Goal: Information Seeking & Learning: Find specific fact

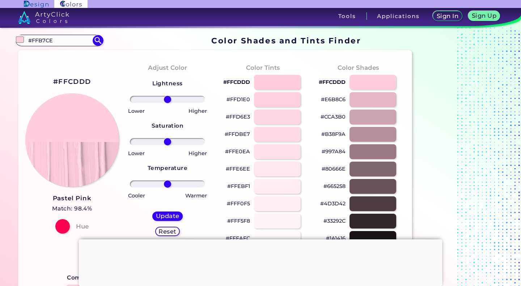
click at [70, 43] on input "#FFB7CE" at bounding box center [59, 40] width 67 height 10
drag, startPoint x: 70, startPoint y: 43, endPoint x: 24, endPoint y: 38, distance: 46.2
click at [24, 38] on div "#ffcddd #FFB7CE Baby Pink ◉ Bashful Pink ◉ Blossom Pink ◉ Blush Pink ◉ Bright N…" at bounding box center [60, 41] width 88 height 12
paste input "ECE7"
type input "#FFECE7"
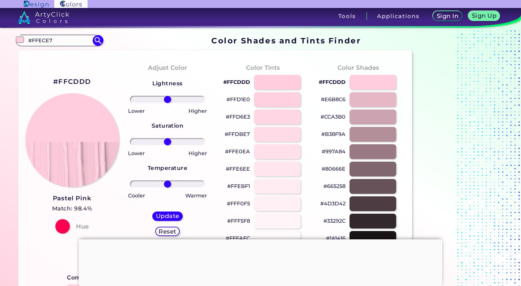
click at [94, 40] on img at bounding box center [98, 40] width 11 height 11
type input "#000000"
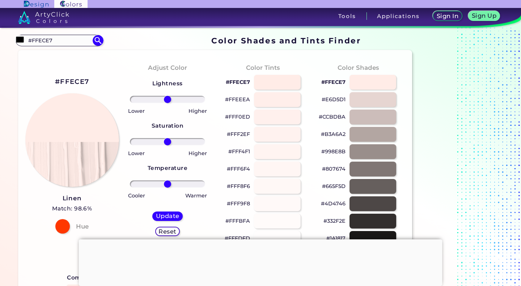
drag, startPoint x: 77, startPoint y: 42, endPoint x: 24, endPoint y: 44, distance: 53.2
click at [24, 44] on div "#000000 #FFECE7 Acadia ◉ Acid Green ◉ Aero Blue ◉ Alabaster ◉ Albescent White ◉…" at bounding box center [60, 41] width 88 height 12
type input "粉色"
click at [96, 40] on img at bounding box center [98, 40] width 11 height 11
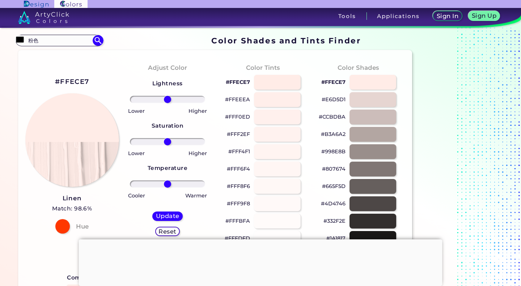
type input "#000000"
drag, startPoint x: 64, startPoint y: 46, endPoint x: 26, endPoint y: 46, distance: 38.0
click at [26, 46] on div "#000000 粉色 Acadia ◉ Acid Green ◉ Aero Blue ◉ Alabaster ◉ Albescent White ◉ Alga…" at bounding box center [60, 41] width 88 height 12
drag, startPoint x: 40, startPoint y: 39, endPoint x: 24, endPoint y: 40, distance: 16.3
click at [24, 40] on div "#000000 粉色 Acadia ◉ Acid Green ◉ Aero Blue ◉ Alabaster ◉ Albescent White ◉ Alga…" at bounding box center [60, 41] width 88 height 12
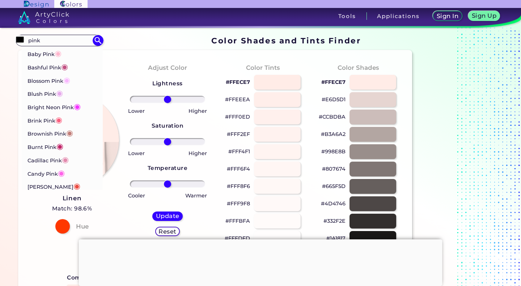
type input "pink"
click at [58, 53] on span "◉" at bounding box center [58, 52] width 7 height 9
type input "#ffb7ce"
type input "#FFB7CE"
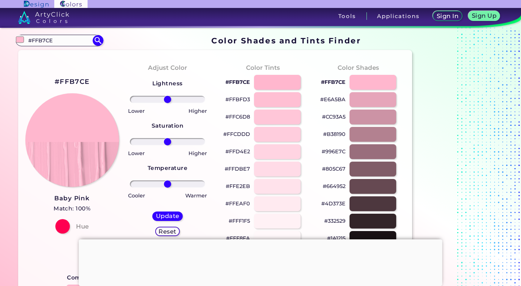
click at [211, 167] on div at bounding box center [277, 169] width 47 height 15
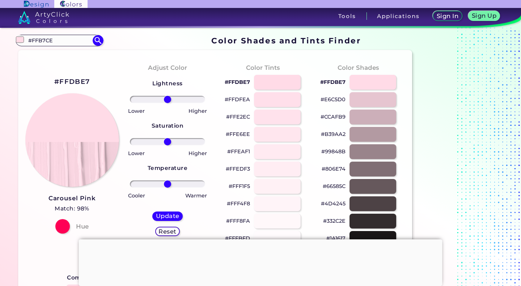
click at [211, 101] on div at bounding box center [277, 99] width 47 height 15
type input "#ffdfea"
drag, startPoint x: 101, startPoint y: 85, endPoint x: 55, endPoint y: 89, distance: 46.1
click at [55, 89] on div "#FFDFEA Carousel Pink Match: 98.9% Hue" at bounding box center [71, 154] width 95 height 197
copy div "#FFDFEA"
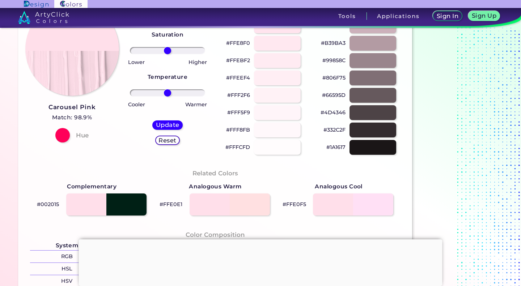
scroll to position [205, 0]
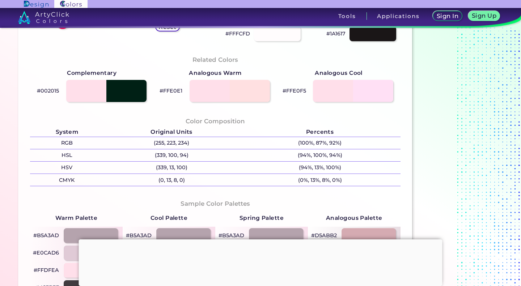
click at [184, 178] on p "(0, 13, 8, 0)" at bounding box center [172, 180] width 136 height 12
copy p "(255, 223, 234)"
drag, startPoint x: 191, startPoint y: 139, endPoint x: 148, endPoint y: 145, distance: 42.7
click at [148, 145] on p "(255, 223, 234)" at bounding box center [172, 143] width 136 height 12
click at [148, 145] on p "(255, 223, 234) copied" at bounding box center [172, 143] width 136 height 12
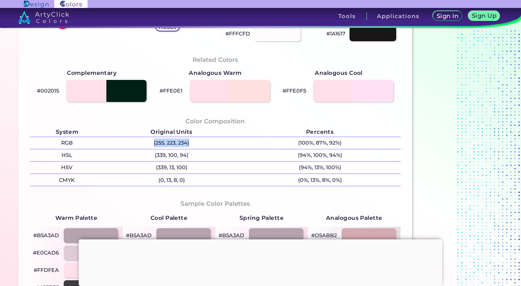
copy p "(255, 223, 234)"
drag, startPoint x: 148, startPoint y: 145, endPoint x: 191, endPoint y: 141, distance: 43.2
click at [191, 141] on p "(255, 223, 234)" at bounding box center [172, 143] width 136 height 12
